Goal: Find specific page/section: Find specific page/section

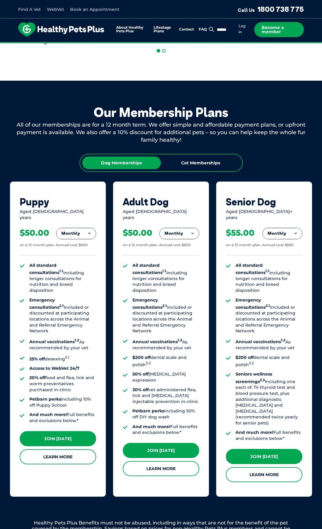
click at [159, 355] on li "$200 off dental scale and polish 3.2" at bounding box center [165, 361] width 67 height 13
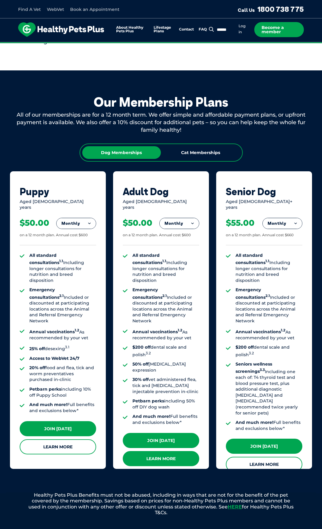
click at [154, 451] on link "Learn More" at bounding box center [161, 458] width 76 height 15
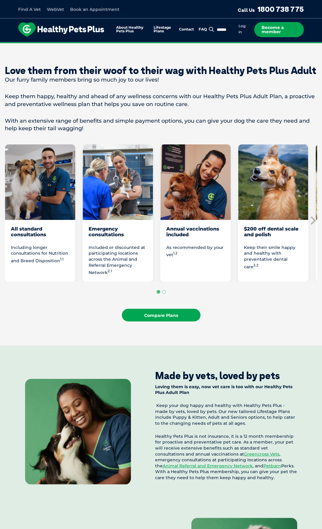
scroll to position [883, 0]
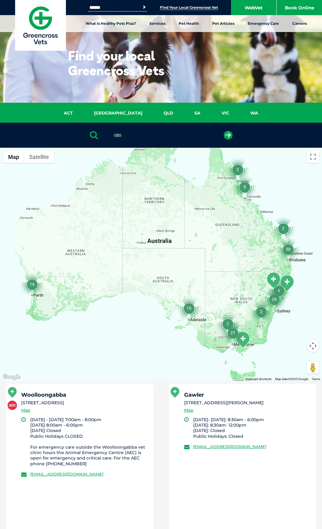
type input "****"
click at [224, 131] on button "submit" at bounding box center [228, 135] width 9 height 9
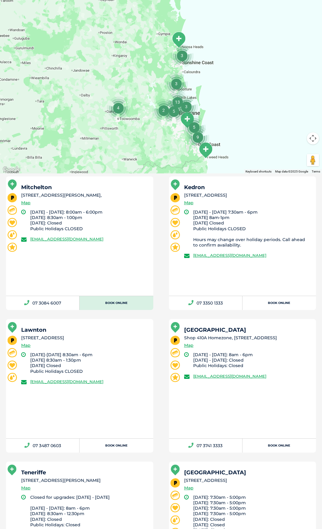
scroll to position [208, 0]
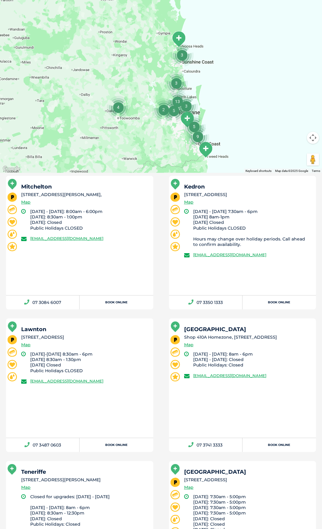
drag, startPoint x: 105, startPoint y: 276, endPoint x: 102, endPoint y: 277, distance: 3.2
click at [105, 276] on div "Mitchelton [STREET_ADDRESS][PERSON_NAME], Map [DATE] - [DATE]: 8:00am - 6:00pm …" at bounding box center [79, 235] width 147 height 119
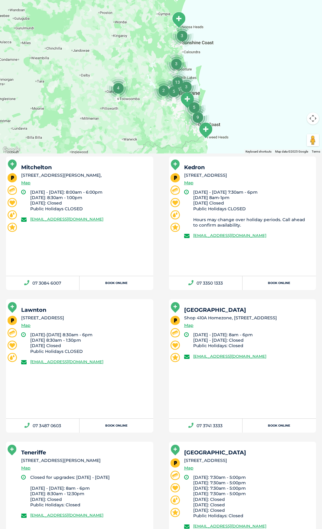
scroll to position [239, 0]
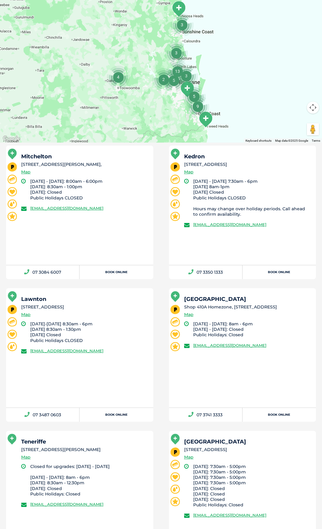
click at [151, 230] on div "Mitchelton [STREET_ADDRESS][PERSON_NAME], Map [DATE] - [DATE]: 8:00am - 6:00pm …" at bounding box center [79, 205] width 147 height 119
click at [144, 231] on div "Mitchelton [STREET_ADDRESS][PERSON_NAME], Map [DATE] - [DATE]: 8:00am - 6:00pm …" at bounding box center [79, 205] width 147 height 119
click at [117, 193] on li "[DATE] - [DATE]: 8:00am - 6:00pm [DATE]: 8:30am - 1:00pm [DATE]: Closed Public …" at bounding box center [89, 190] width 118 height 22
click at [125, 172] on div "Mitchelton [STREET_ADDRESS][PERSON_NAME], Map" at bounding box center [84, 166] width 127 height 25
click at [153, 204] on li "Our vet is co-located with a Petbarn retail store Grooming Adoption DIY Dog Was…" at bounding box center [79, 213] width 163 height 134
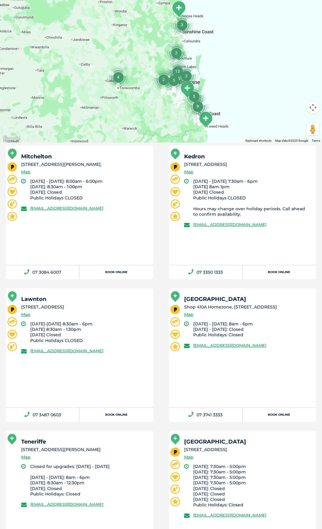
click at [130, 251] on div "Mitchelton [STREET_ADDRESS][PERSON_NAME], Map [DATE] - [DATE]: 8:00am - 6:00pm …" at bounding box center [79, 205] width 147 height 119
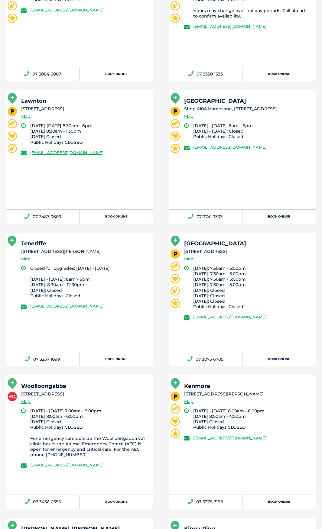
scroll to position [450, 0]
